Goal: Information Seeking & Learning: Learn about a topic

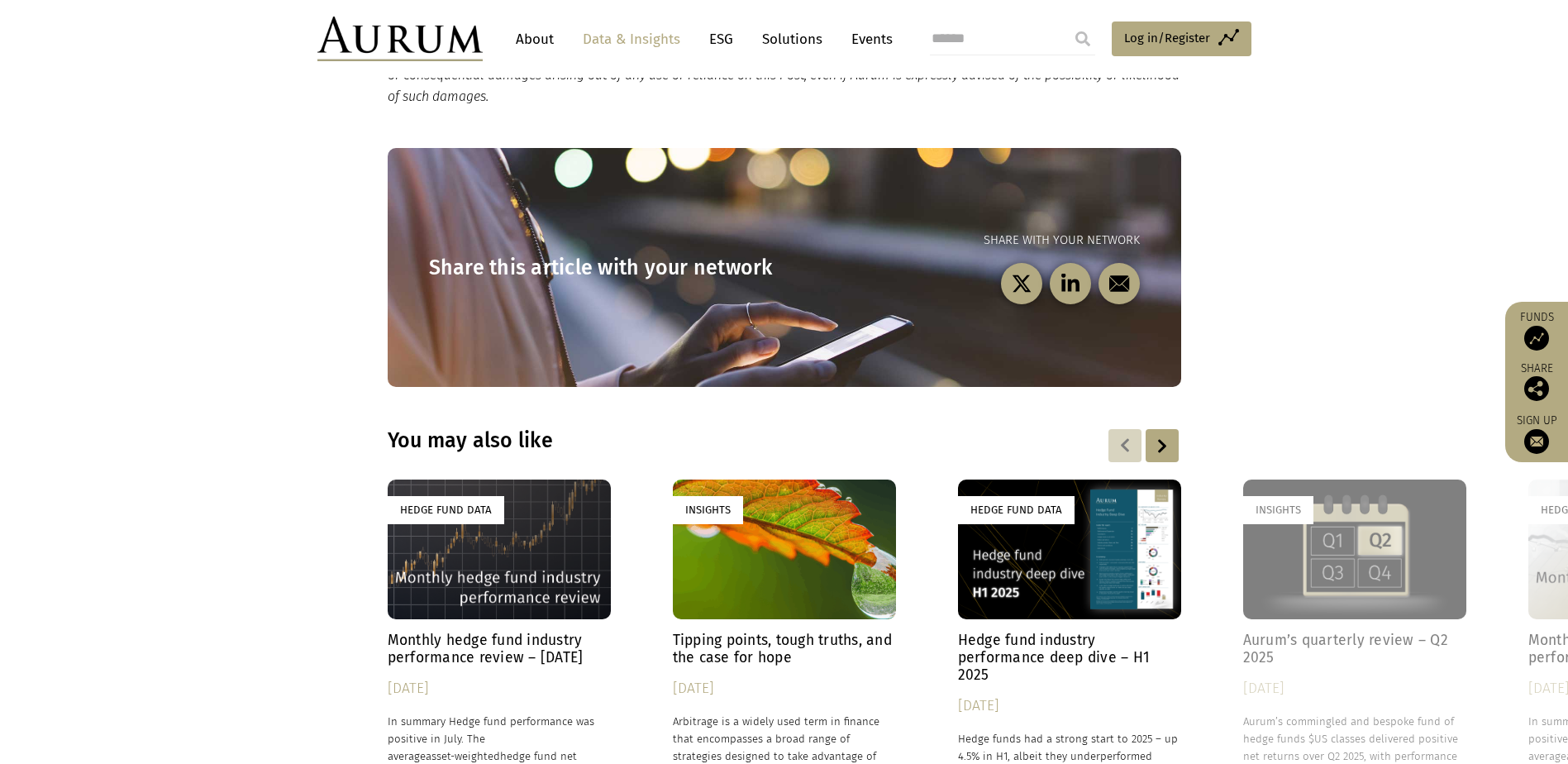
scroll to position [5046, 0]
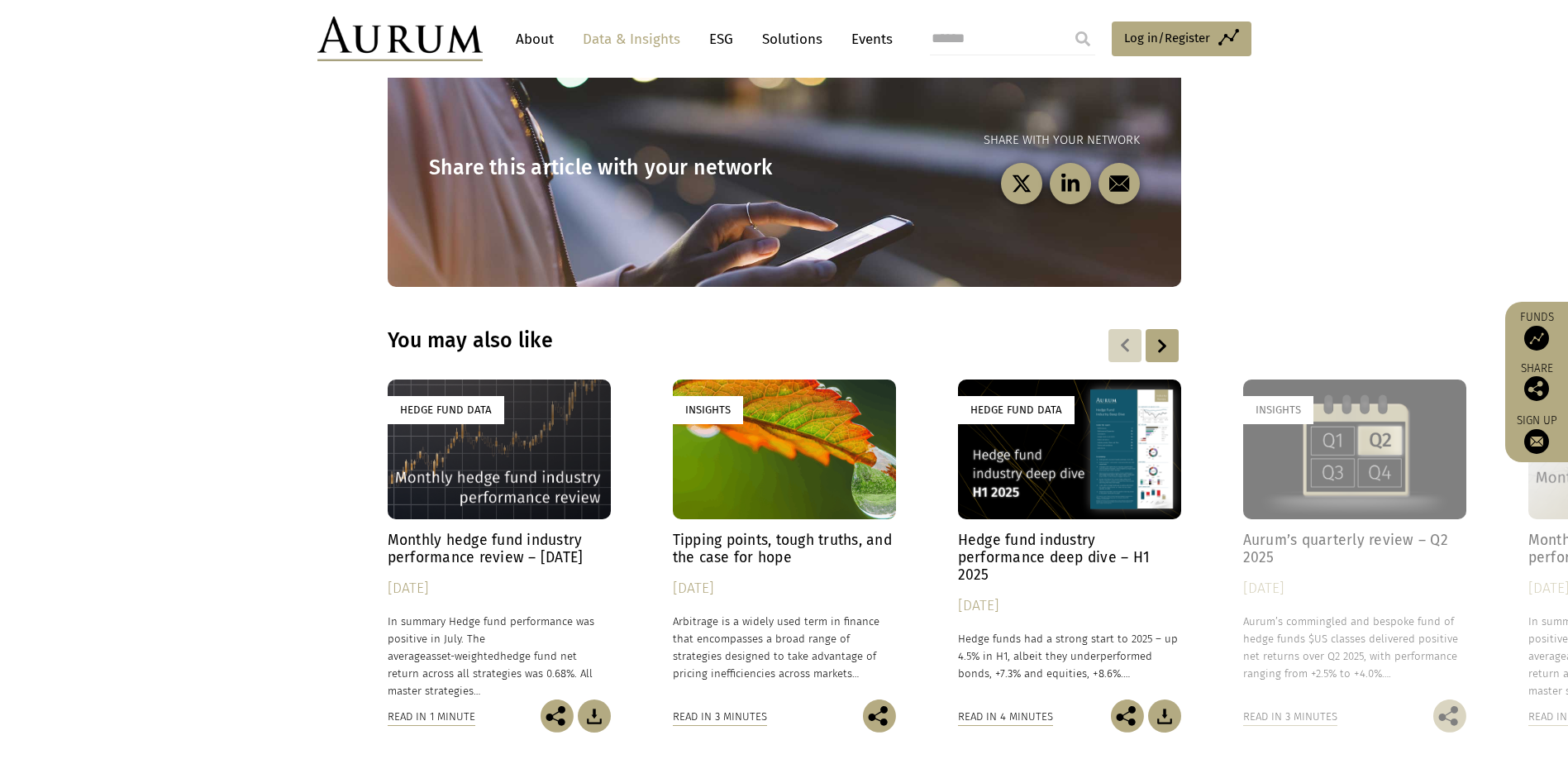
click at [613, 42] on link "Data & Insights" at bounding box center [632, 39] width 114 height 30
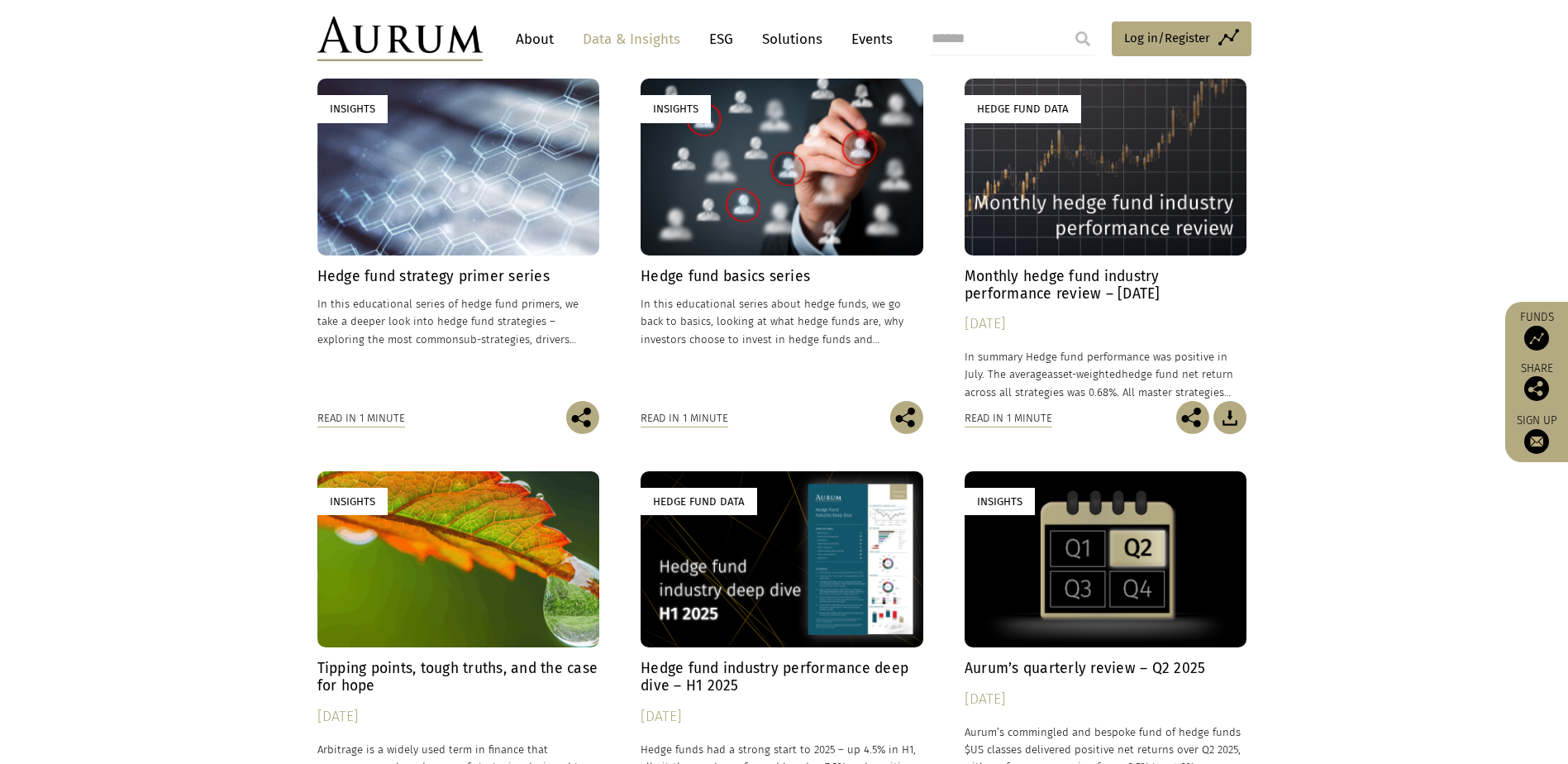
scroll to position [496, 0]
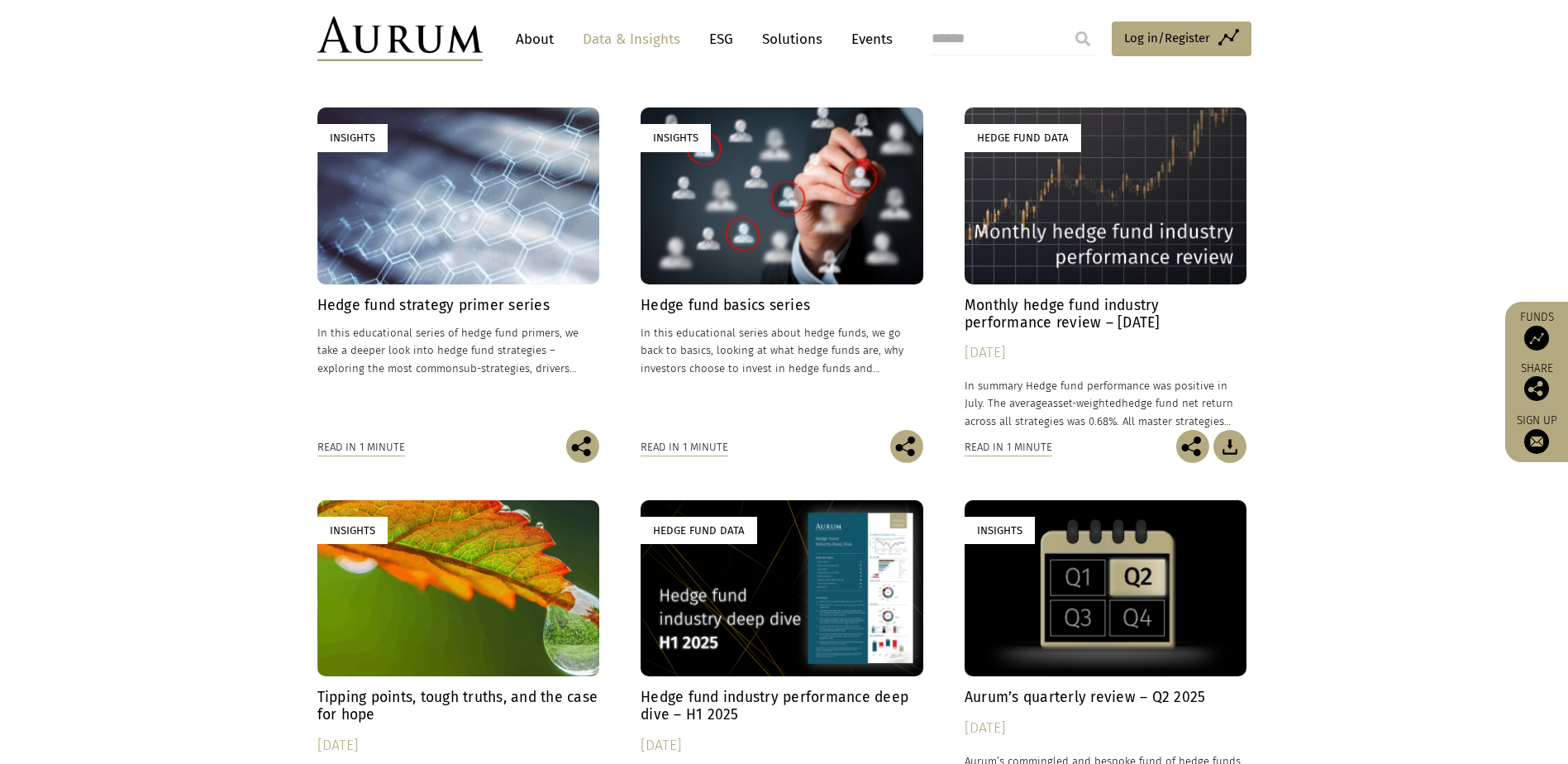
click at [696, 304] on h4 "Hedge fund basics series" at bounding box center [782, 306] width 283 height 17
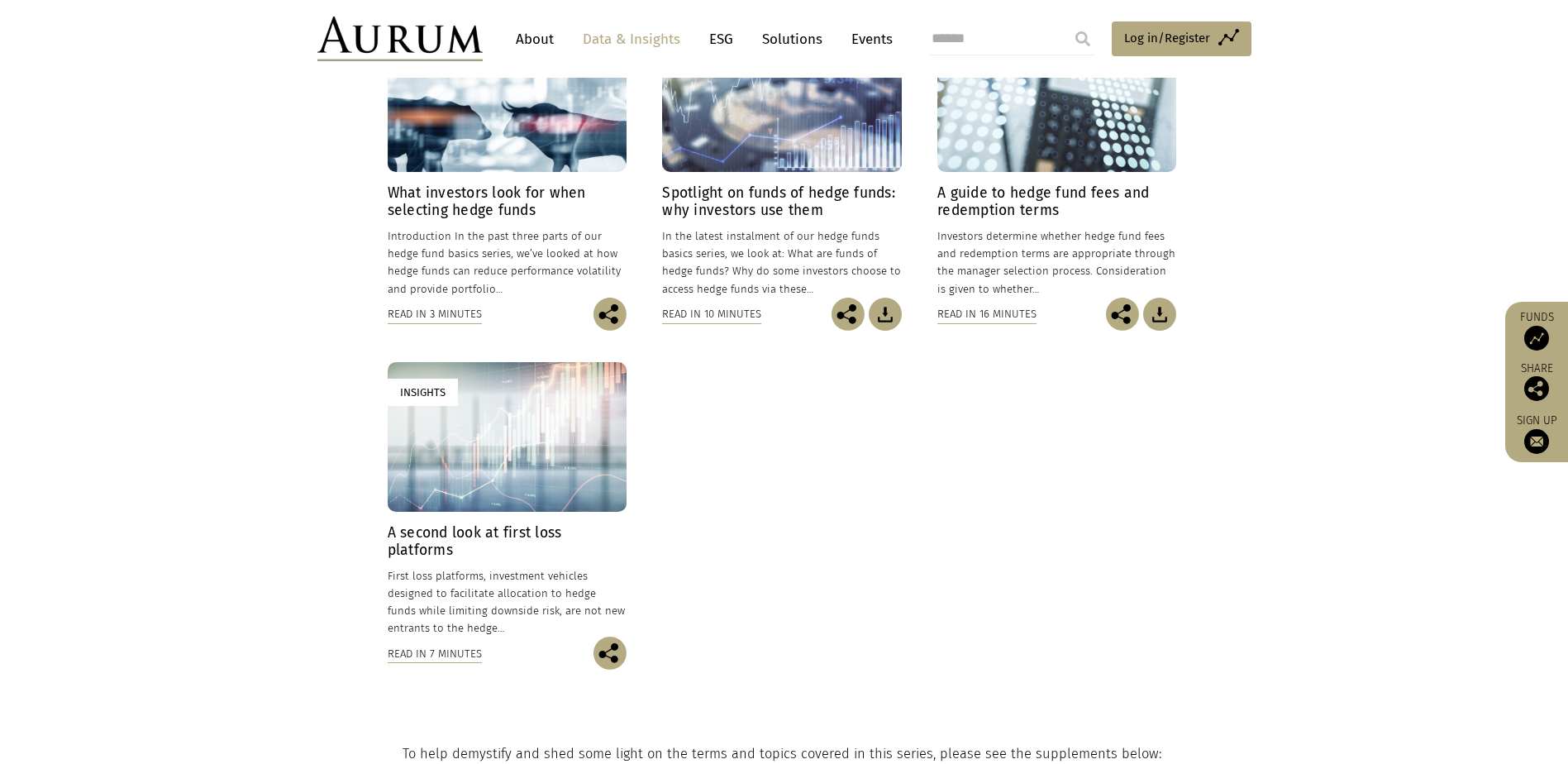
scroll to position [910, 0]
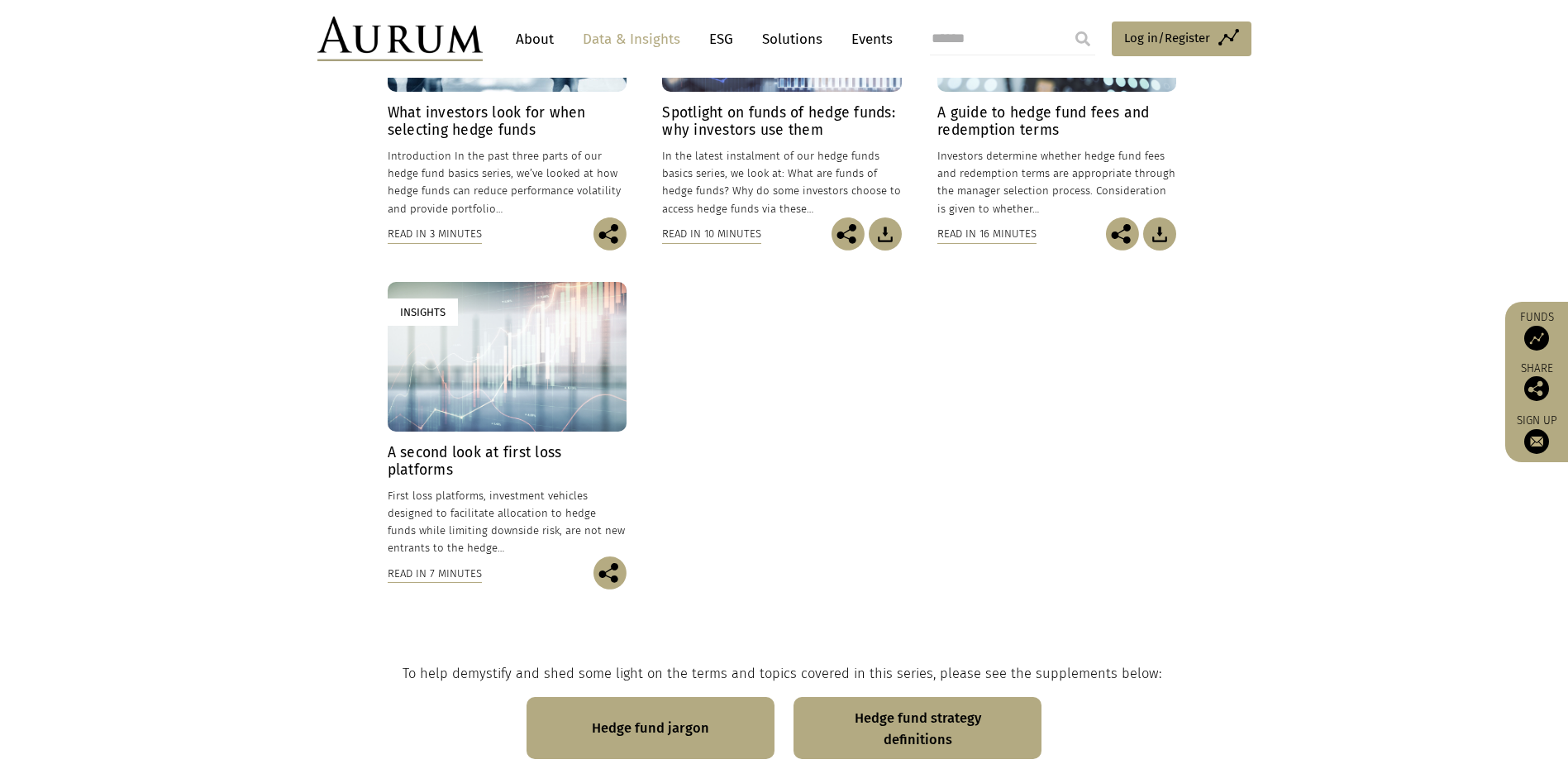
click at [422, 458] on h4 "A second look at first loss platforms" at bounding box center [507, 461] width 239 height 35
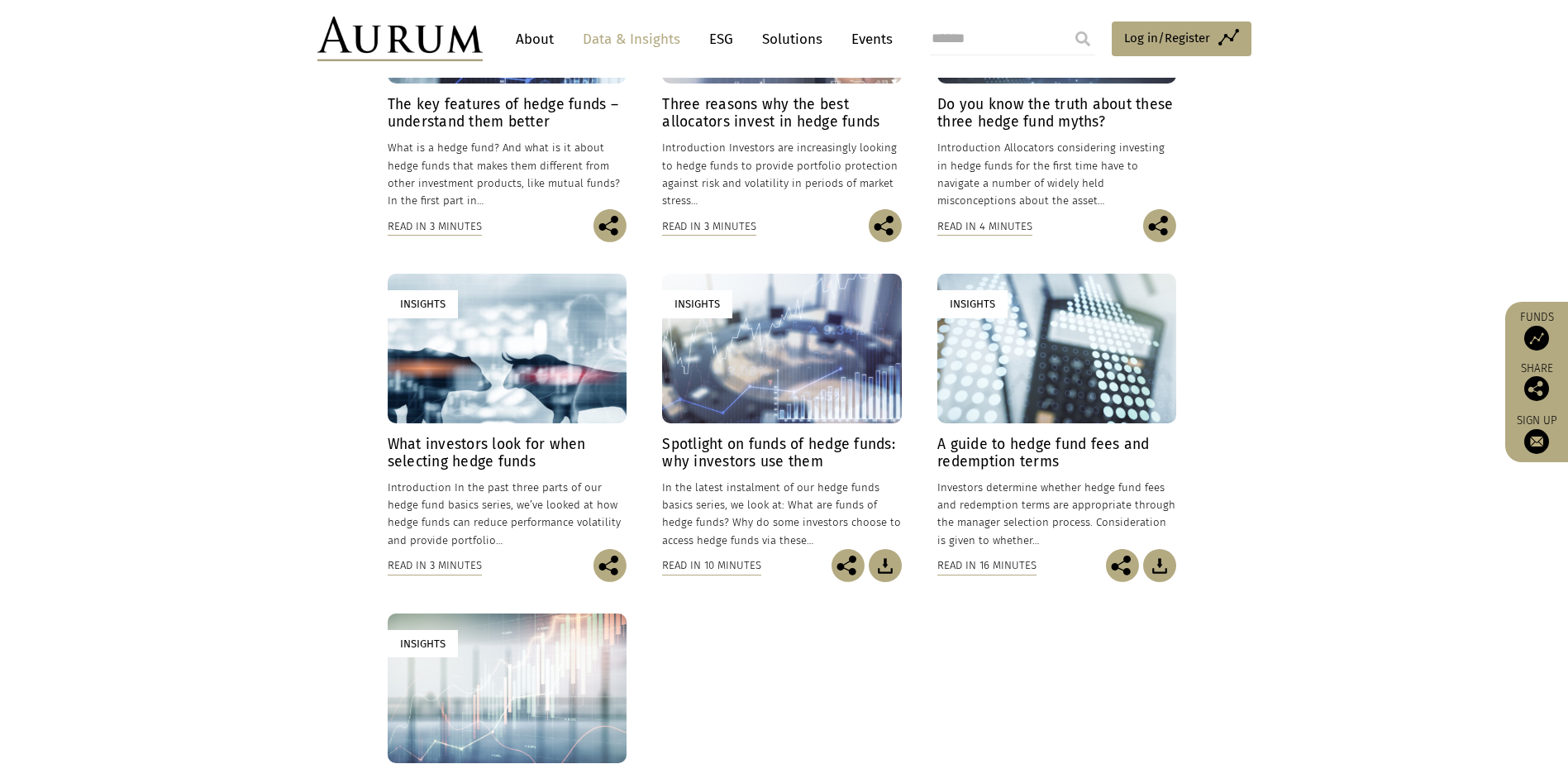
scroll to position [579, 0]
click at [1008, 438] on h4 "A guide to hedge fund fees and redemption terms" at bounding box center [1057, 452] width 239 height 35
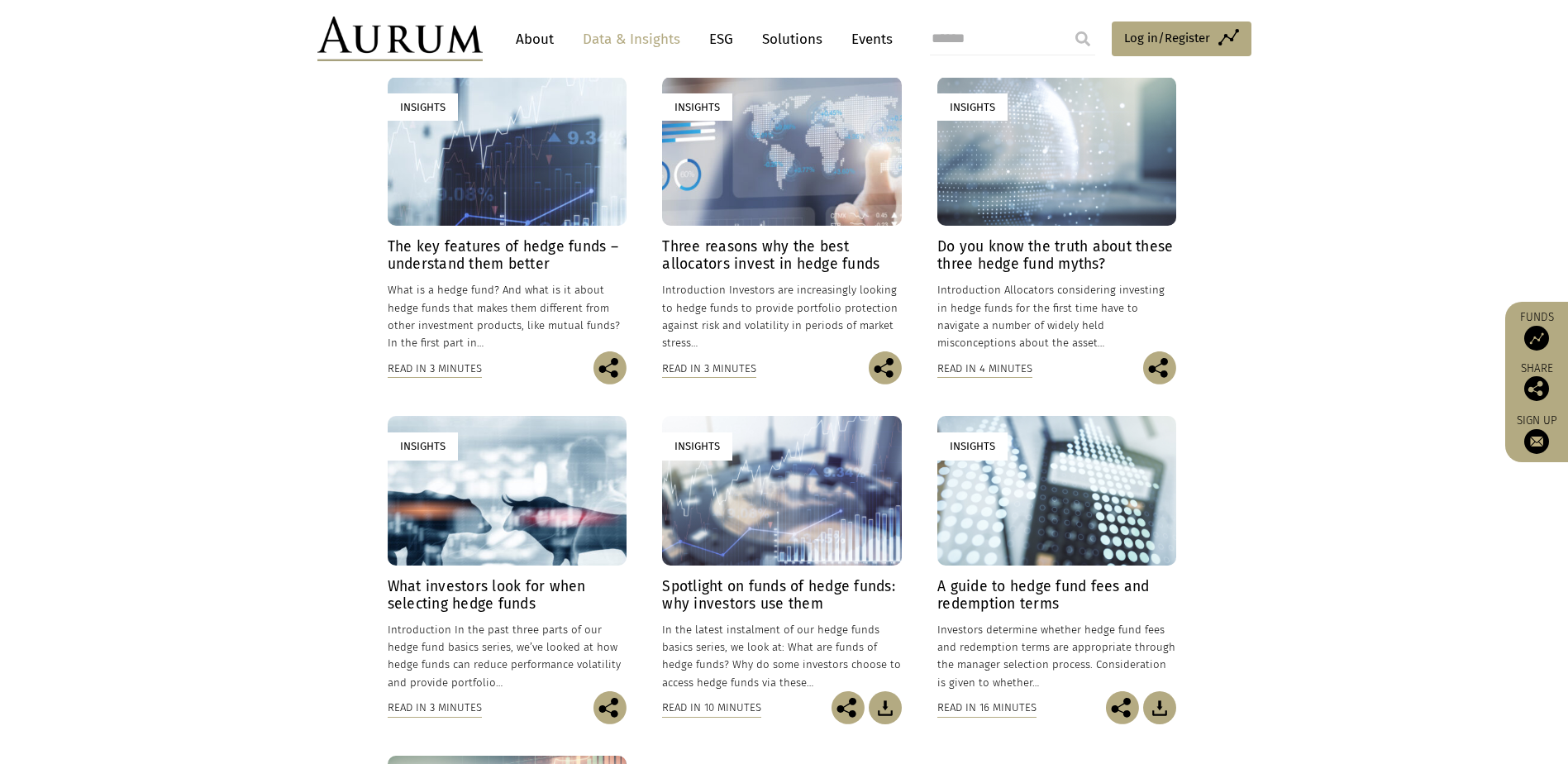
scroll to position [248, 0]
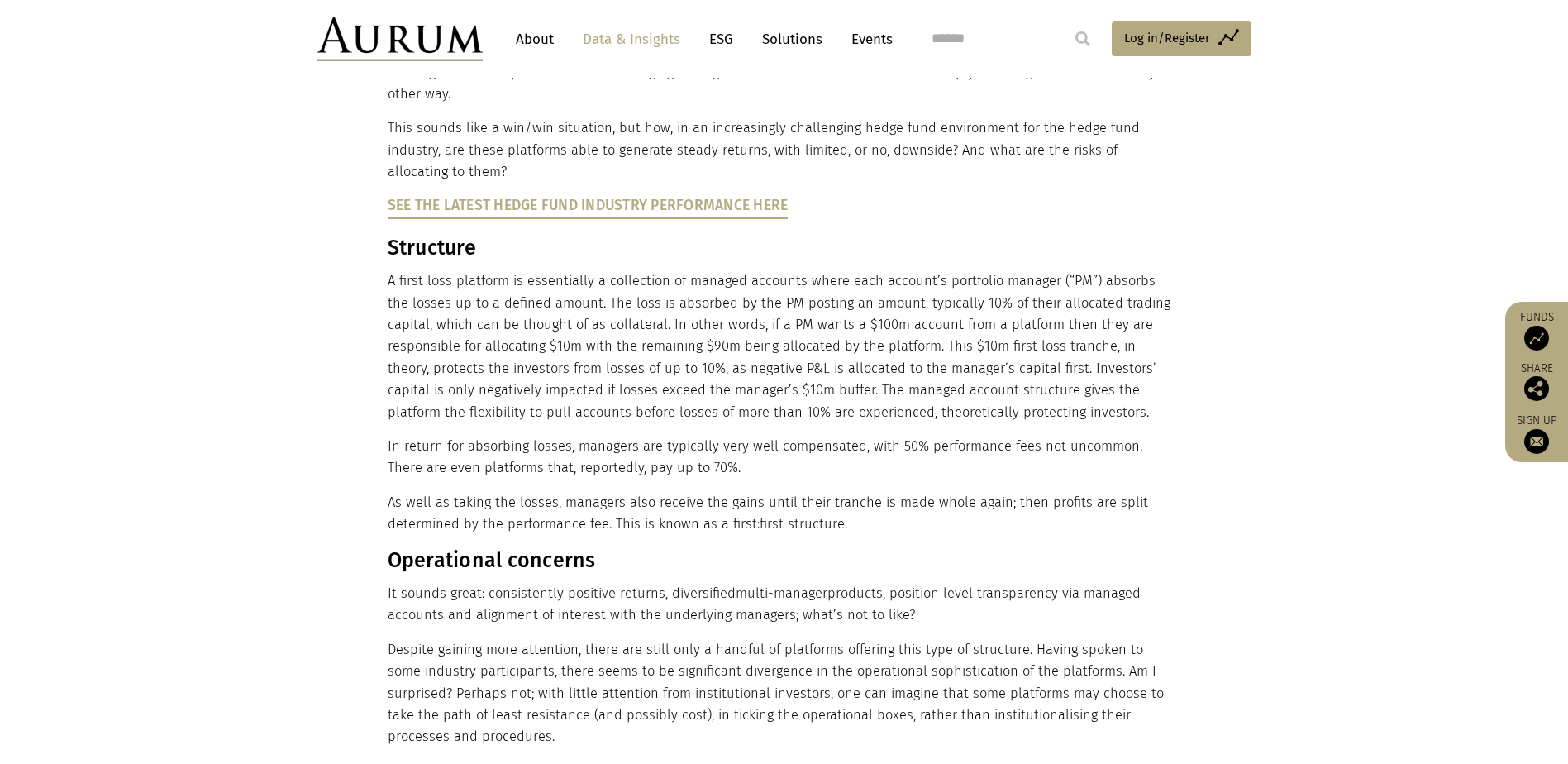
scroll to position [662, 0]
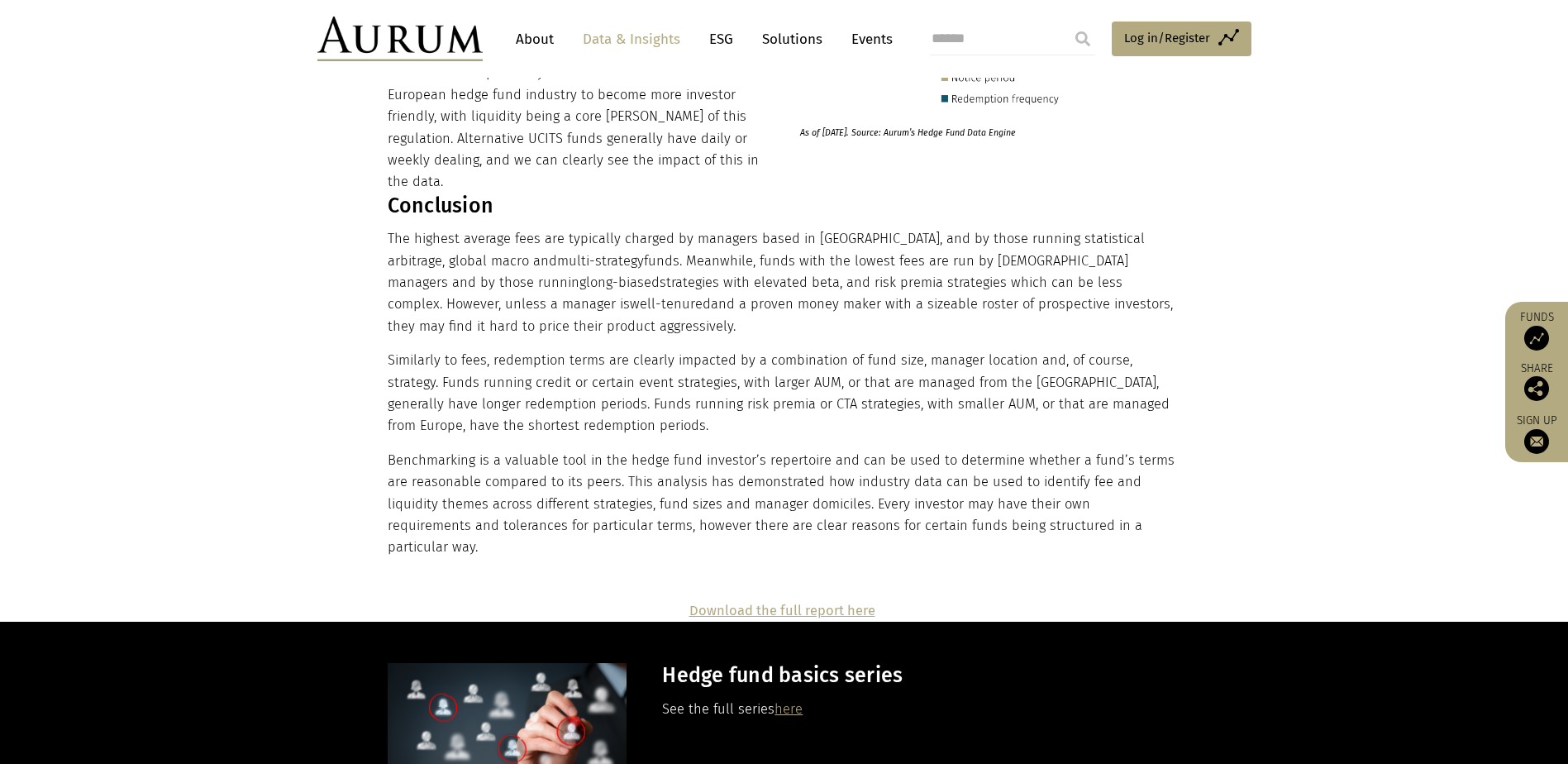
scroll to position [10919, 0]
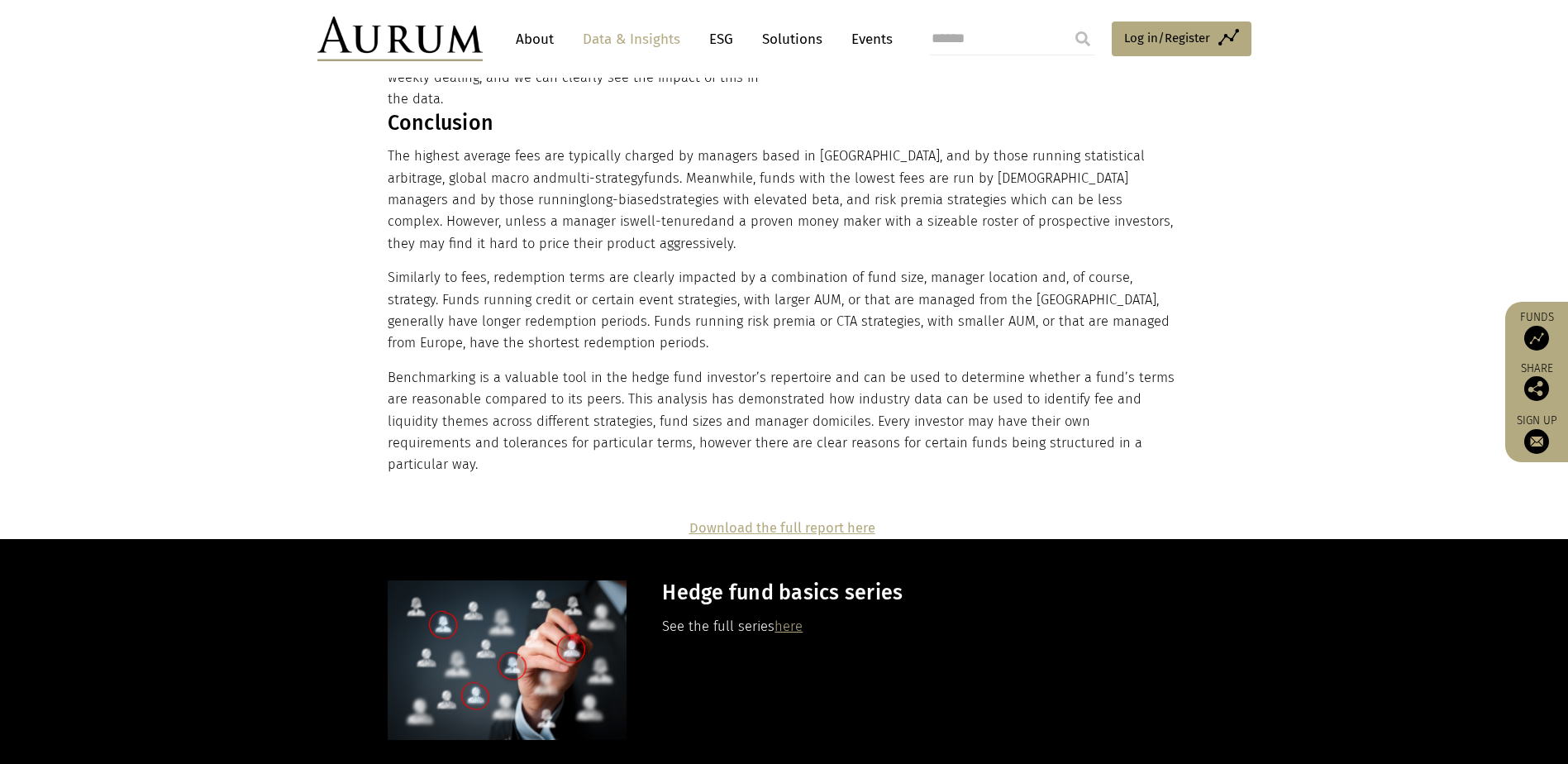
click at [782, 619] on link "here" at bounding box center [789, 626] width 28 height 16
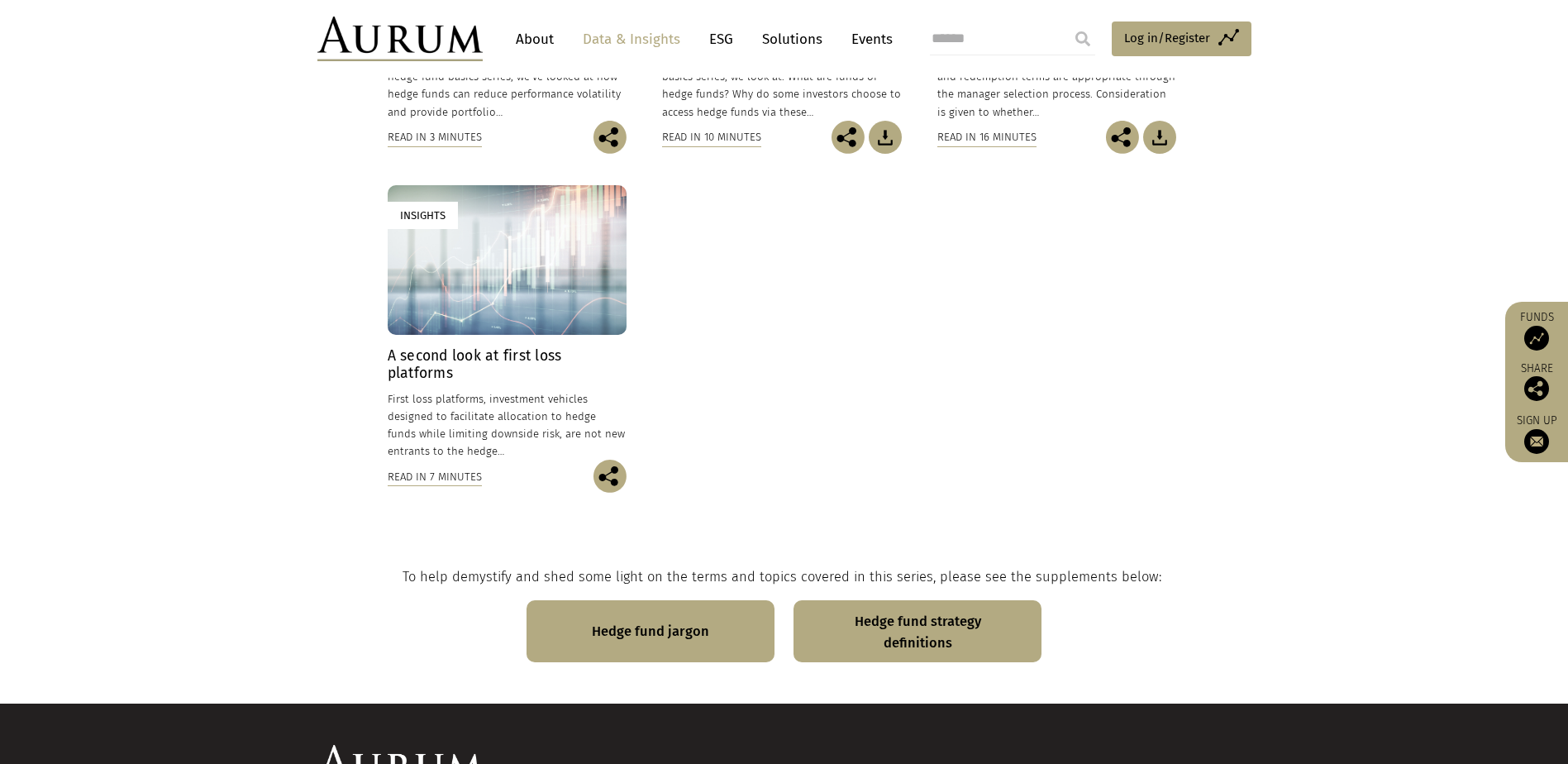
scroll to position [1000, 0]
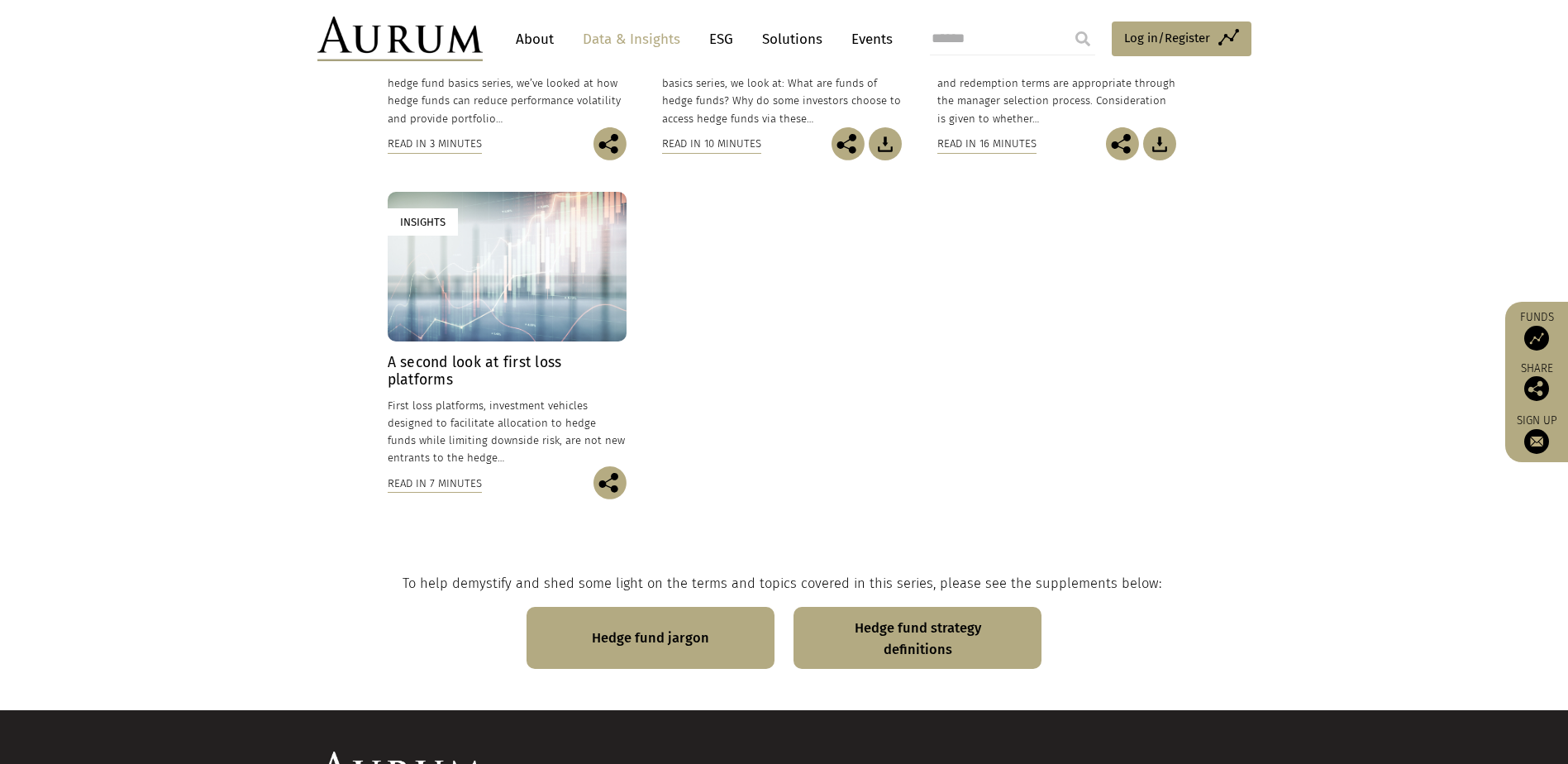
click at [440, 480] on div "Read in 7 minutes" at bounding box center [434, 483] width 94 height 18
click at [441, 486] on div "Read in 7 minutes" at bounding box center [434, 483] width 94 height 18
click at [443, 350] on link "Insights A second look at first loss platforms [DATE] First loss platforms, inv…" at bounding box center [507, 328] width 239 height 274
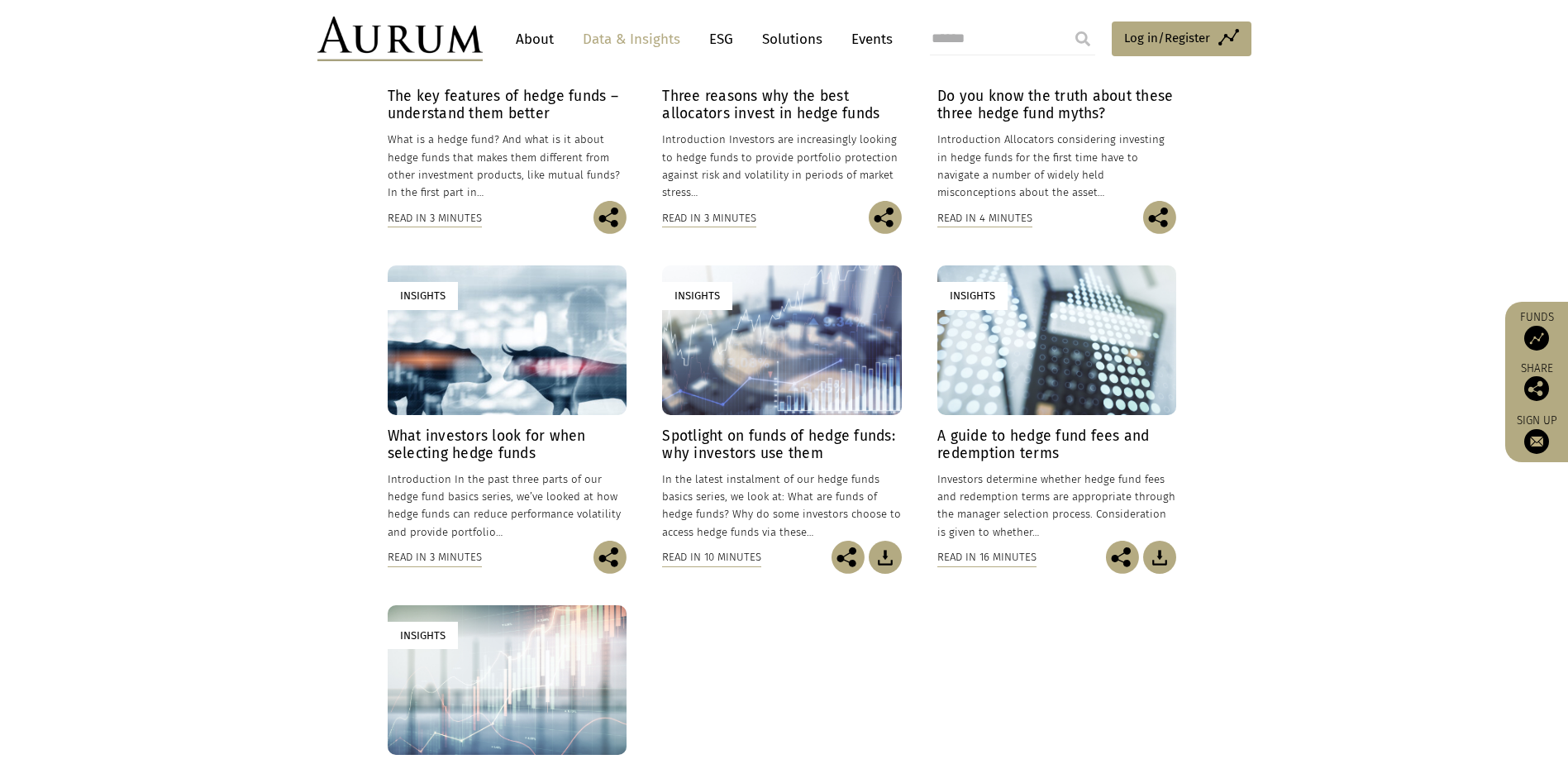
scroll to position [504, 0]
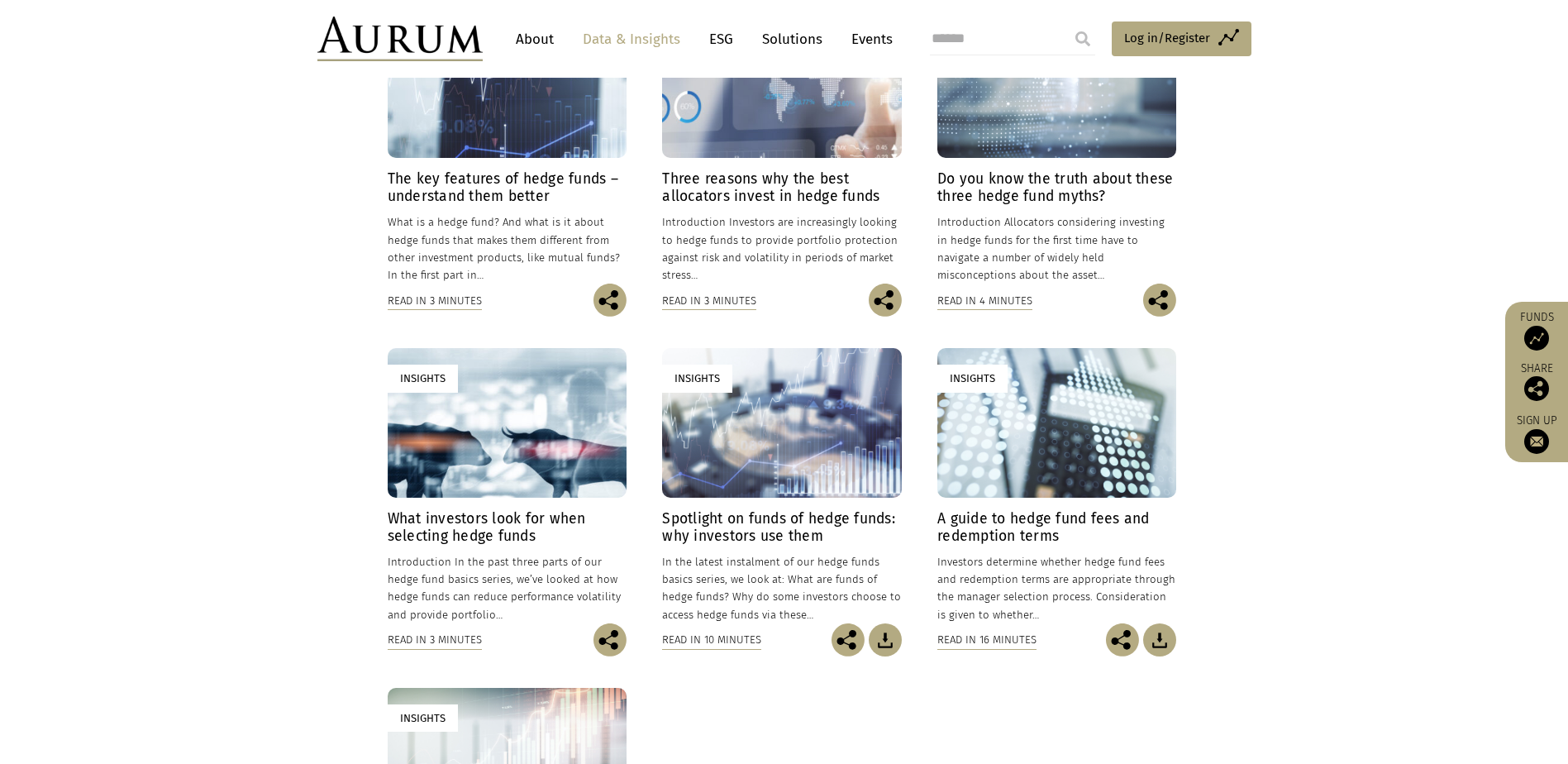
click at [476, 184] on h4 "The key features of hedge funds – understand them better" at bounding box center [507, 188] width 239 height 35
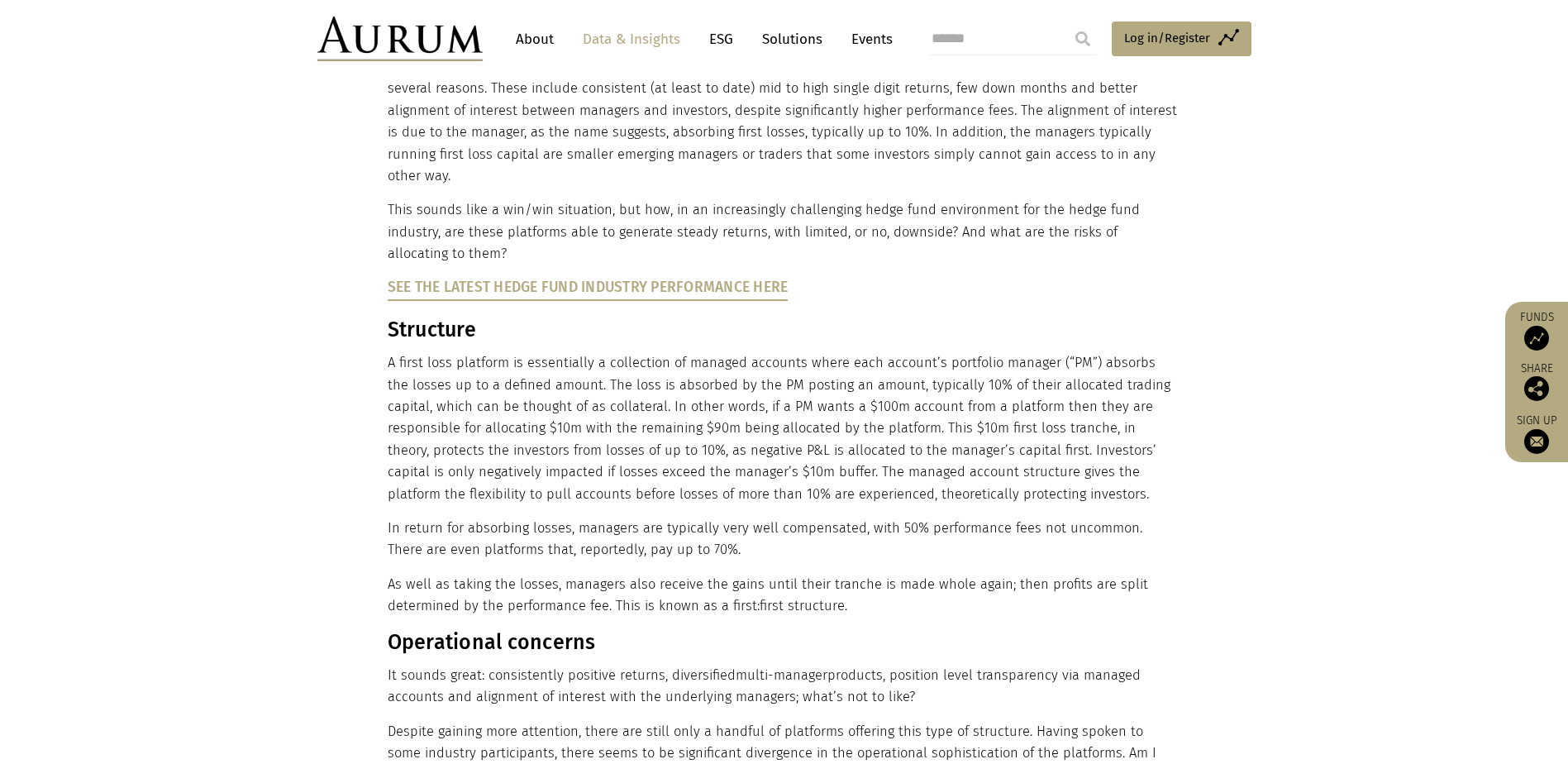
scroll to position [579, 0]
